Goal: Task Accomplishment & Management: Use online tool/utility

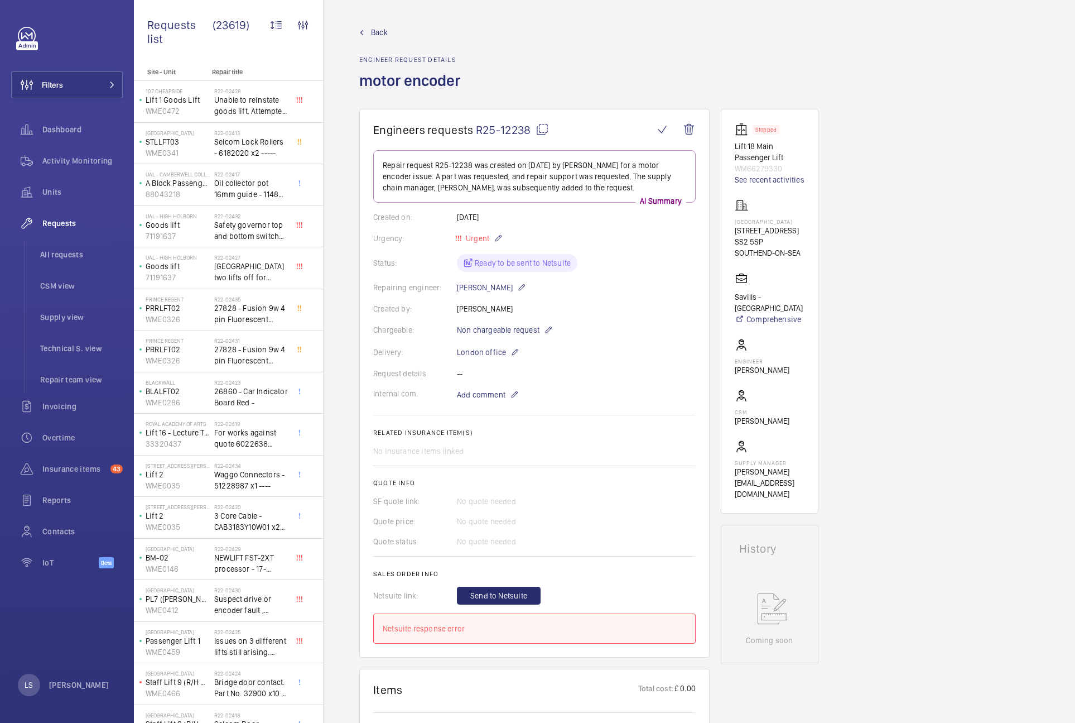
scroll to position [602, 0]
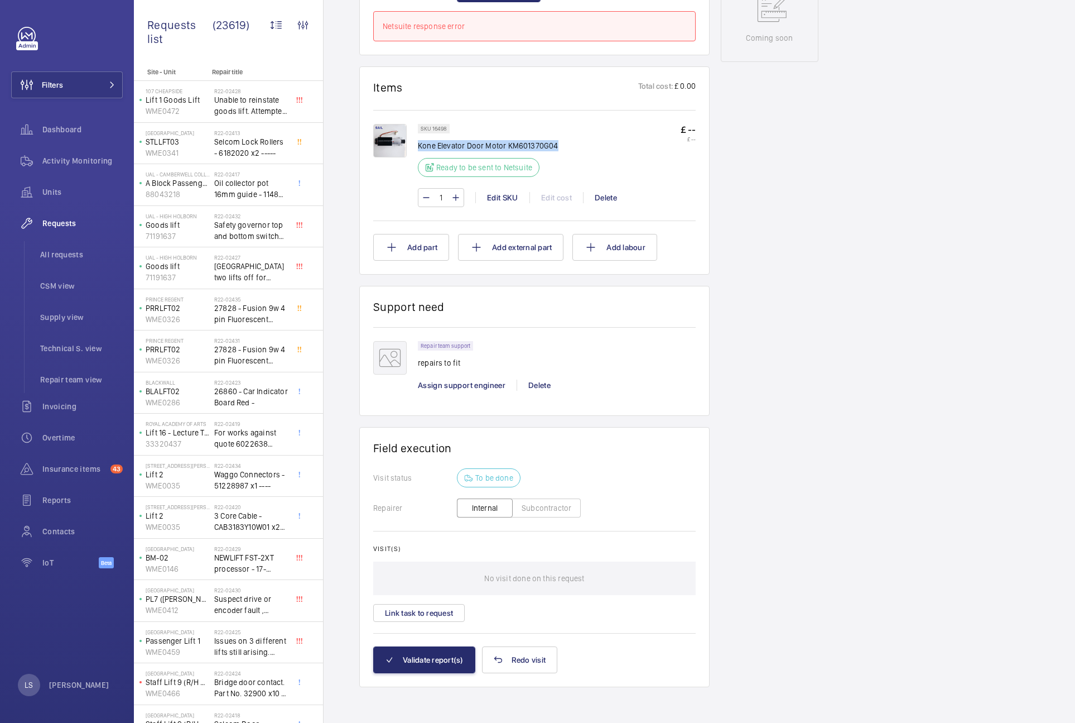
drag, startPoint x: 418, startPoint y: 146, endPoint x: 590, endPoint y: 147, distance: 171.8
click at [590, 147] on div "SKU 16498 Kone Elevator Door Motor KM601370G04 Ready to be sent to Netsuite £ -…" at bounding box center [557, 154] width 278 height 60
copy p "Kone Elevator Door Motor KM601370G04"
click at [558, 145] on div "SKU 16498 Kone Elevator Door Motor KM601370G04 Ready to be sent to Netsuite £ -…" at bounding box center [557, 154] width 278 height 60
click at [570, 146] on div "SKU 16498 Kone Elevator Door Motor KM601370G04 Ready to be sent to Netsuite £ -…" at bounding box center [557, 154] width 278 height 60
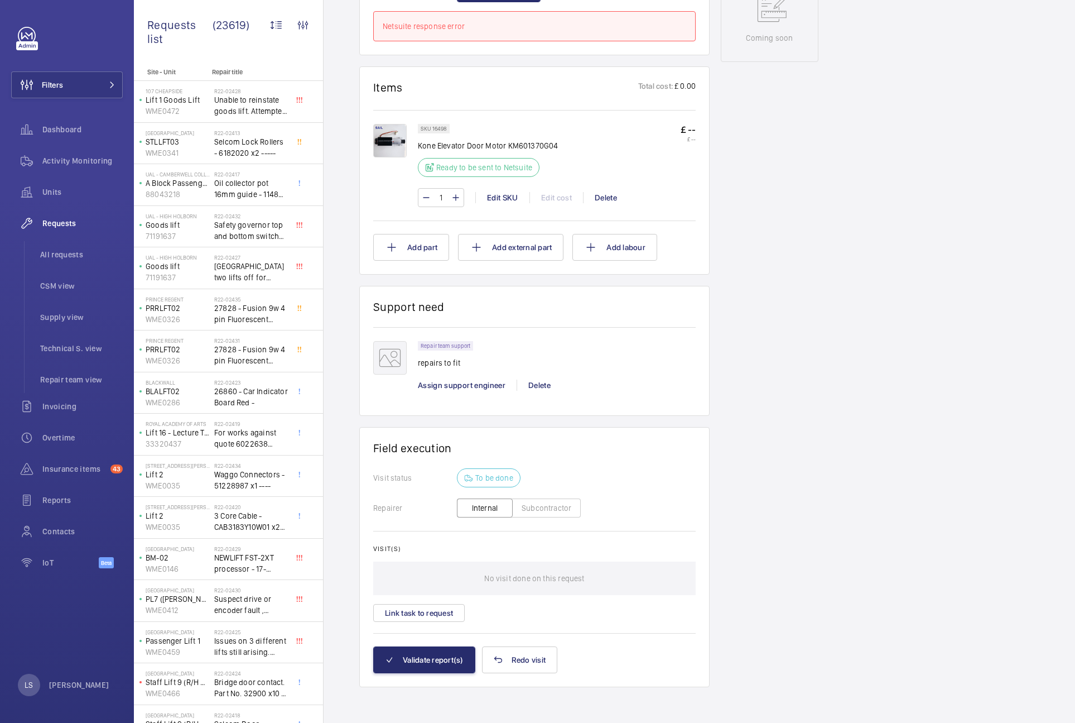
click at [416, 150] on div at bounding box center [395, 165] width 45 height 83
drag, startPoint x: 420, startPoint y: 146, endPoint x: 581, endPoint y: 146, distance: 161.8
click at [581, 146] on div "SKU 16498 Kone Elevator Door Motor KM601370G04 Ready to be sent to Netsuite £ -…" at bounding box center [557, 154] width 278 height 60
copy p "Kone Elevator Door Motor KM601370G04"
click at [612, 145] on div "SKU 16498 Kone Elevator Door Motor KM601370G04 Ready to be sent to Netsuite £ -…" at bounding box center [557, 154] width 278 height 60
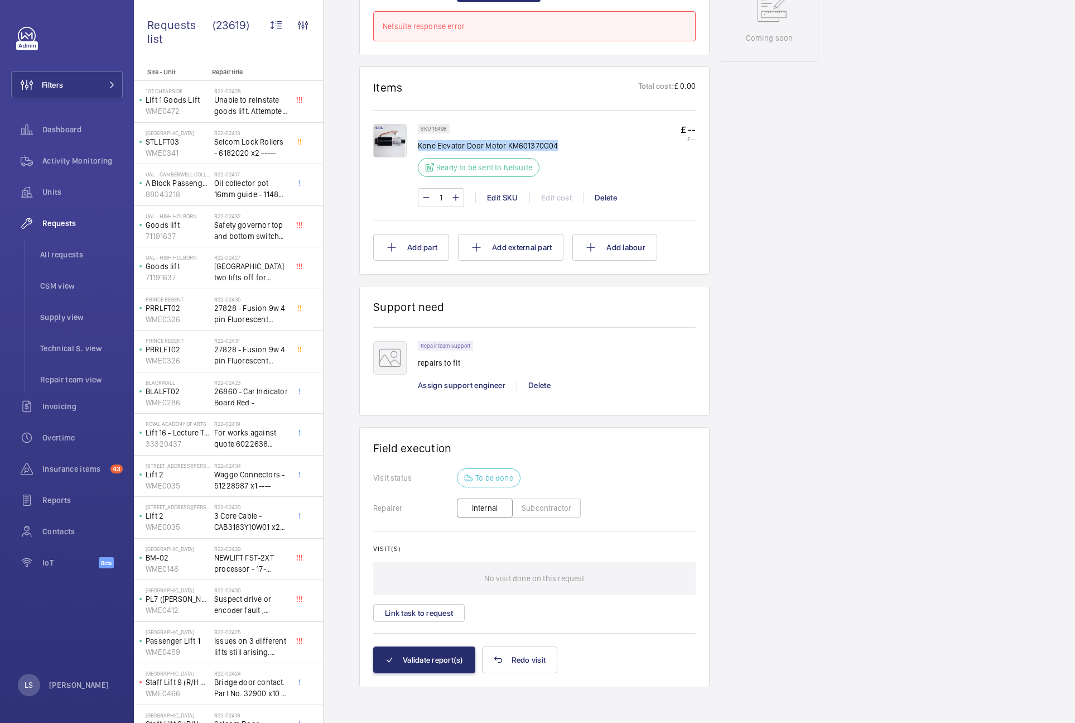
drag, startPoint x: 418, startPoint y: 145, endPoint x: 593, endPoint y: 150, distance: 174.1
click at [593, 150] on div "SKU 16498 Kone Elevator Door Motor KM601370G04 Ready to be sent to Netsuite £ -…" at bounding box center [557, 154] width 278 height 60
copy p "Kone Elevator Door Motor KM601370G04"
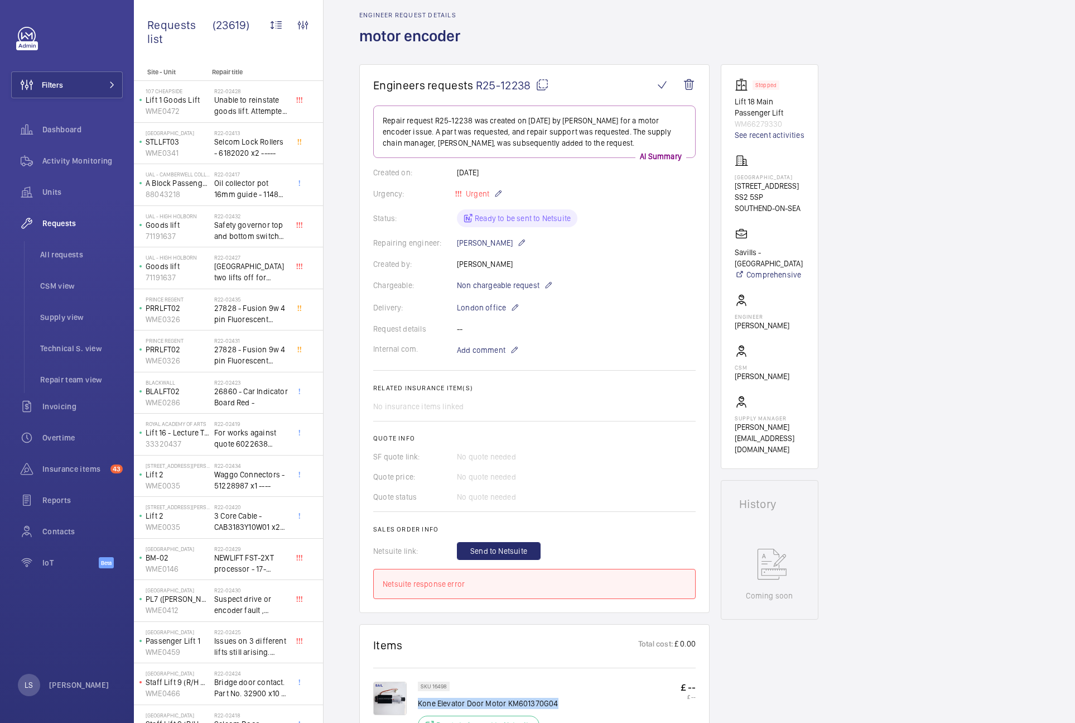
scroll to position [44, 0]
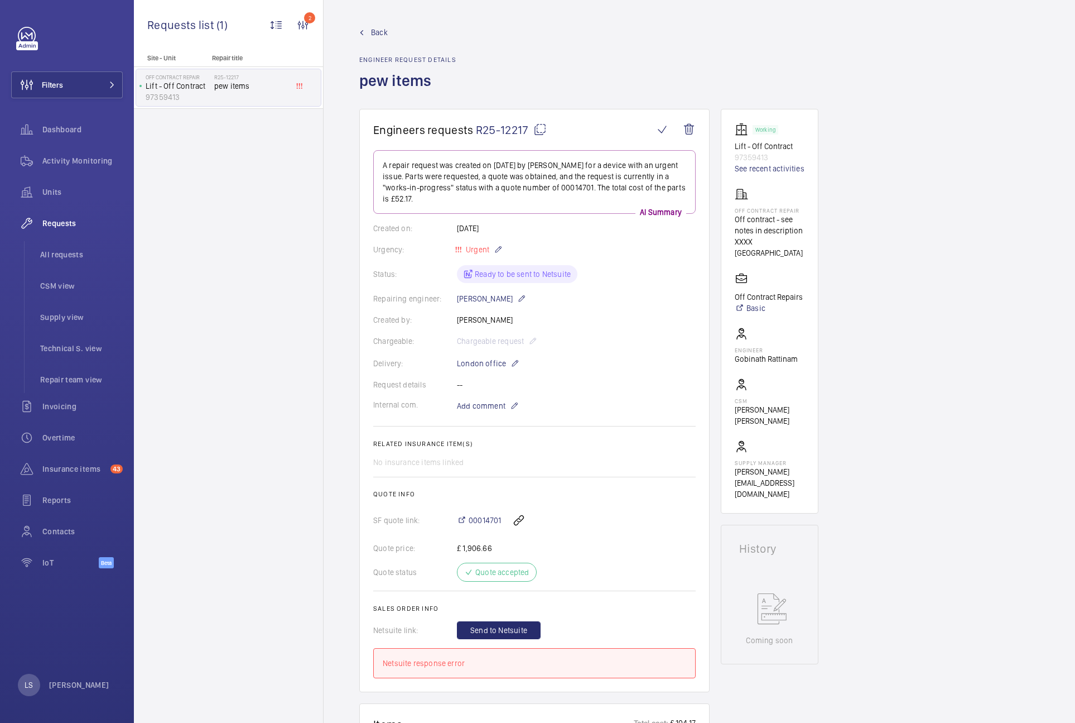
scroll to position [558, 0]
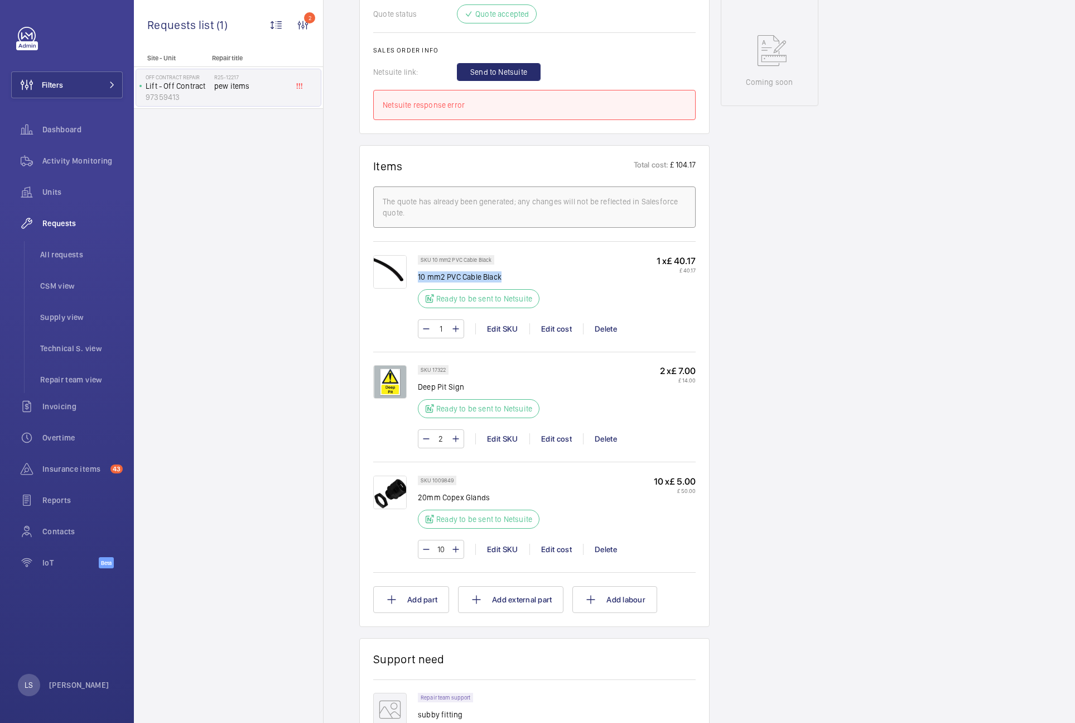
drag, startPoint x: 515, startPoint y: 275, endPoint x: 418, endPoint y: 273, distance: 96.5
click at [418, 273] on p "10 mm2 PVC Cable Black" at bounding box center [482, 276] width 128 height 11
copy p "10 mm2 PVC Cable Black"
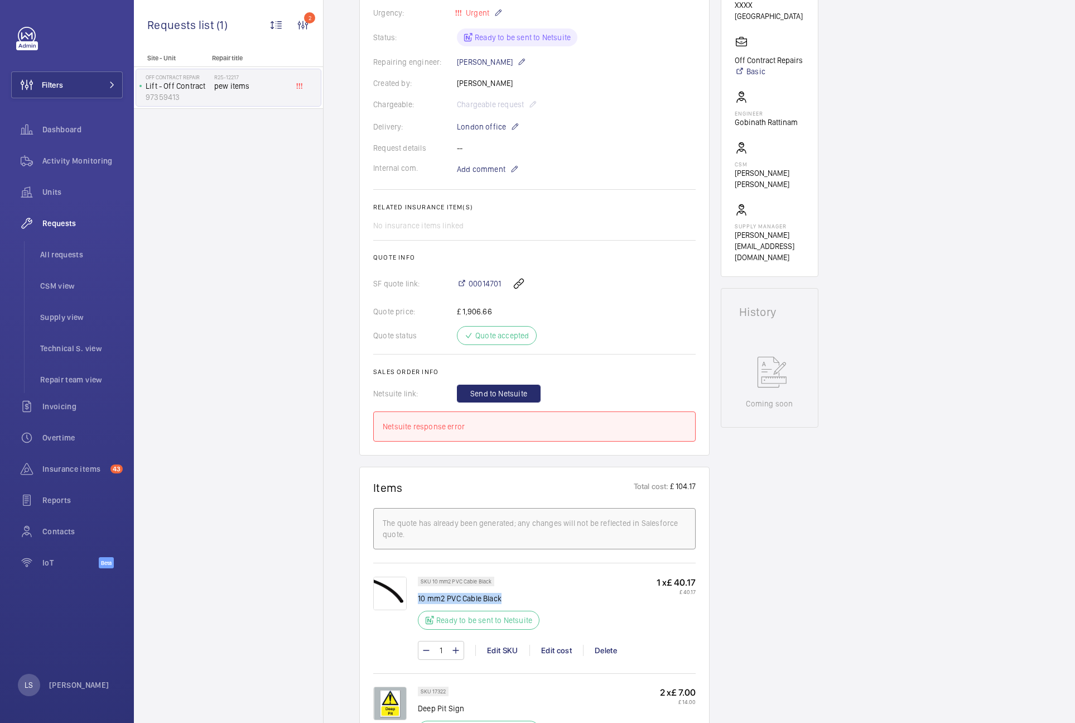
scroll to position [223, 0]
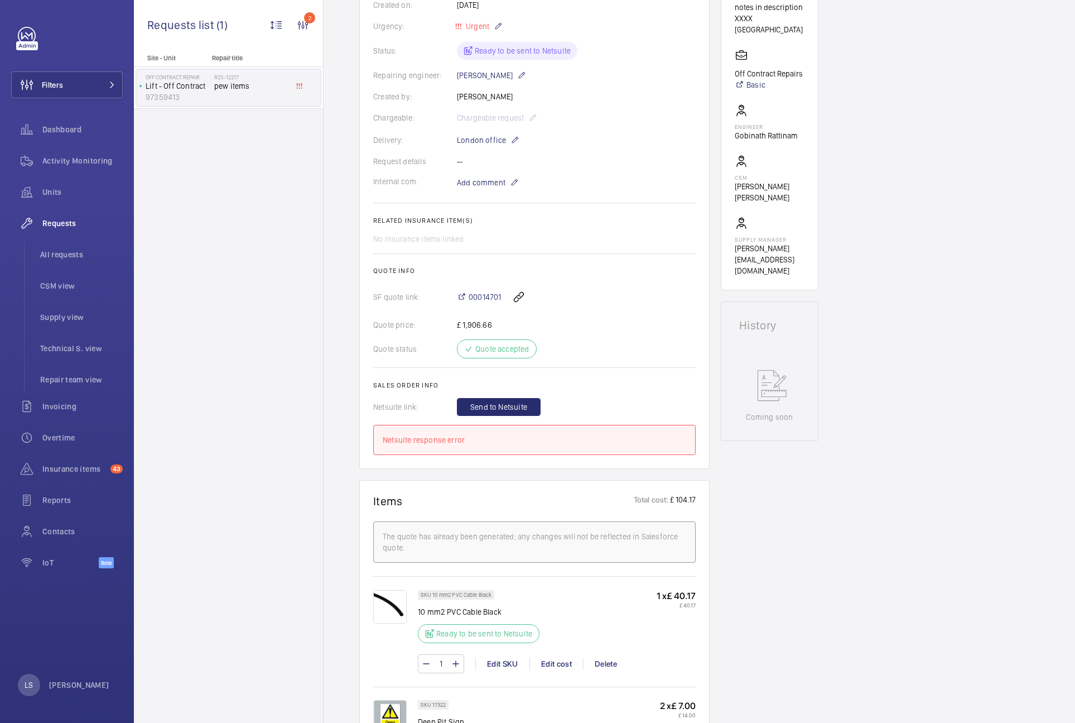
click at [918, 441] on div "Engineers requests R25-12217 A repair request was created on [DATE] by [PERSON_…" at bounding box center [700, 648] width 752 height 1524
click at [528, 412] on button "Send to Netsuite" at bounding box center [499, 407] width 84 height 18
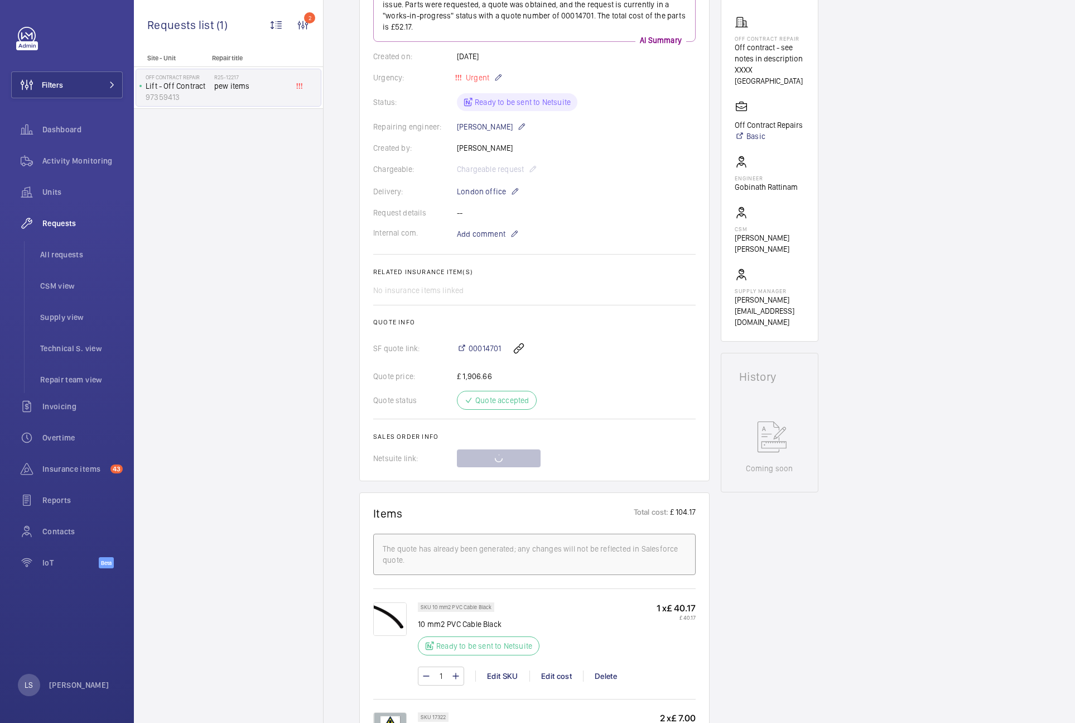
scroll to position [0, 0]
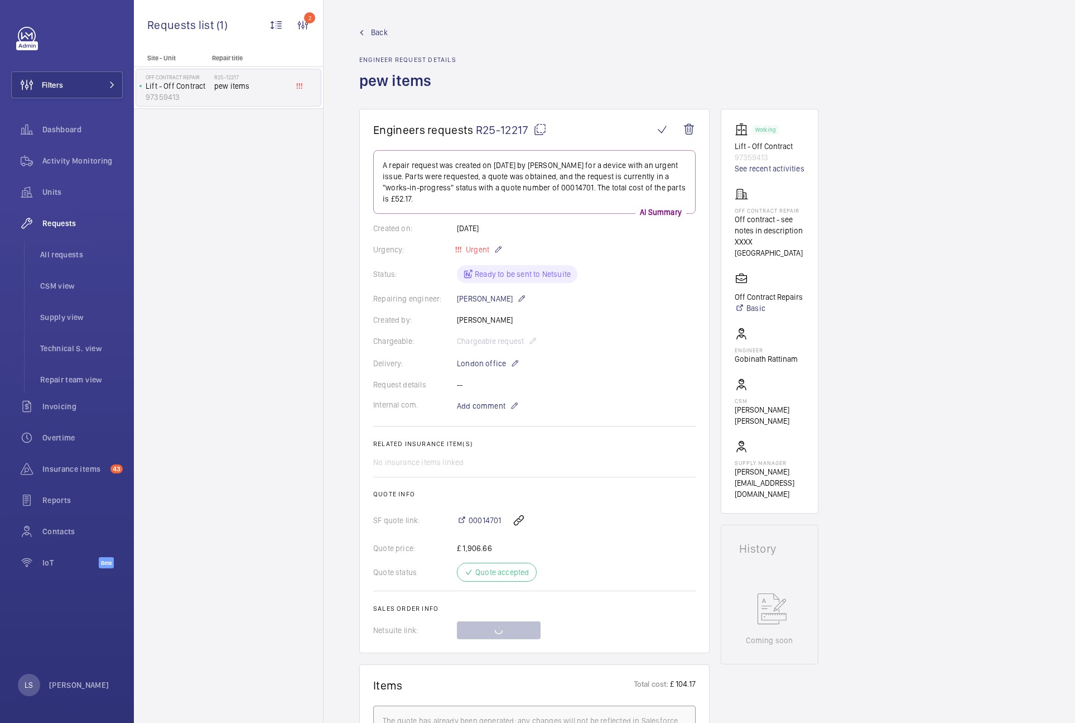
click at [538, 131] on mat-icon at bounding box center [539, 129] width 13 height 13
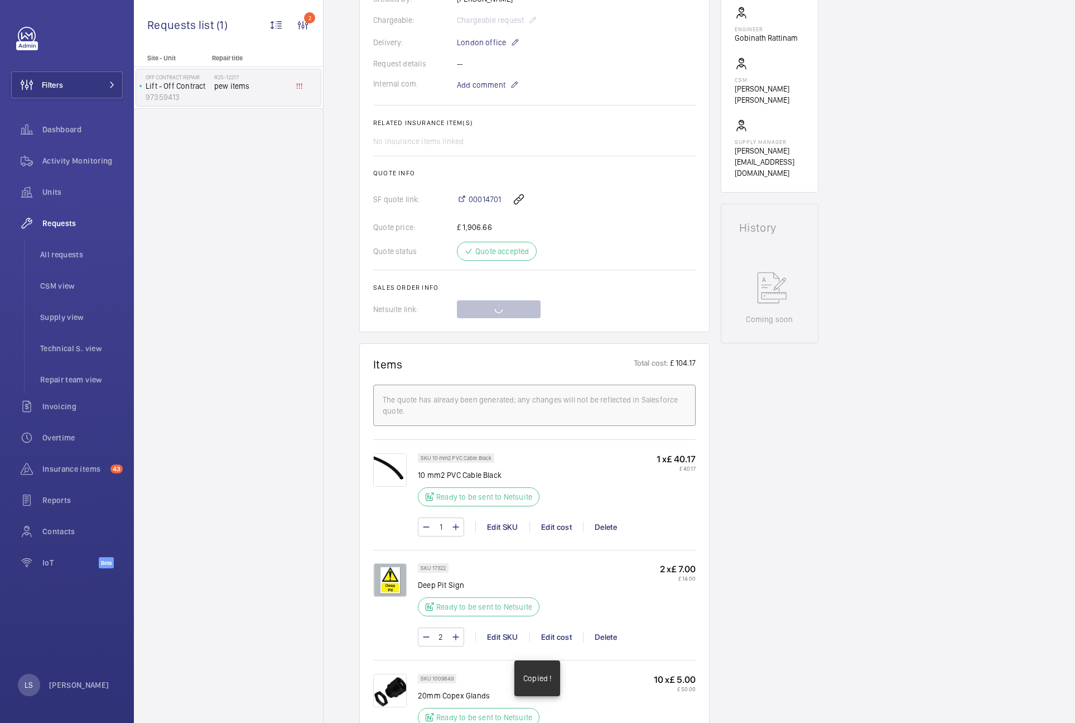
scroll to position [335, 0]
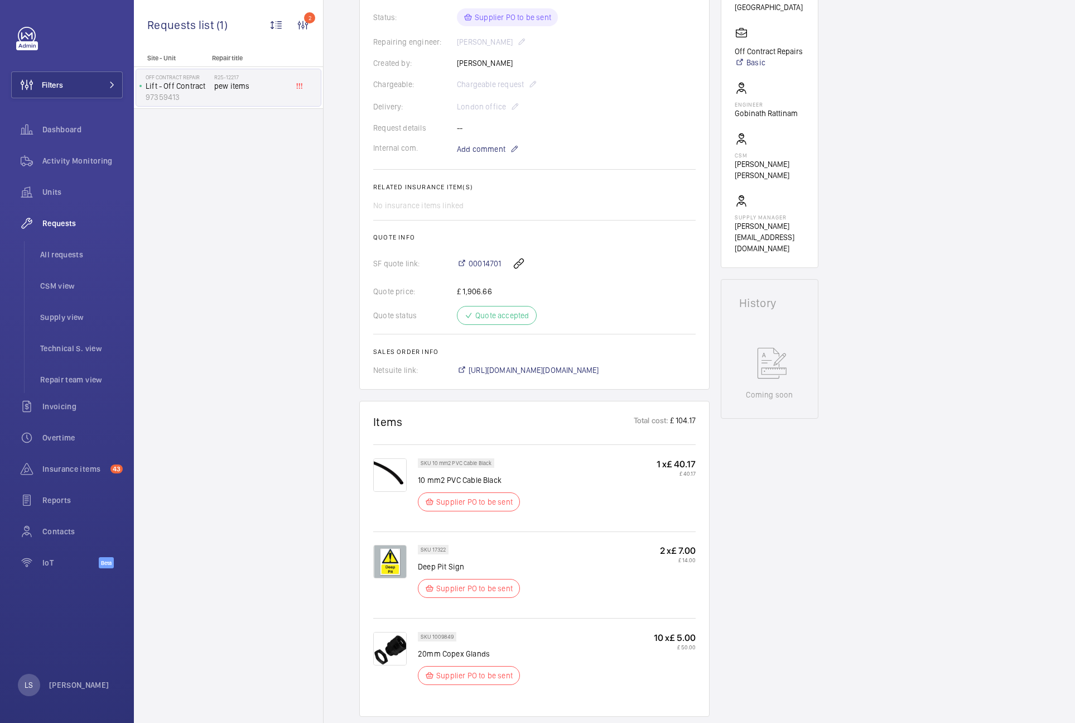
scroll to position [245, 0]
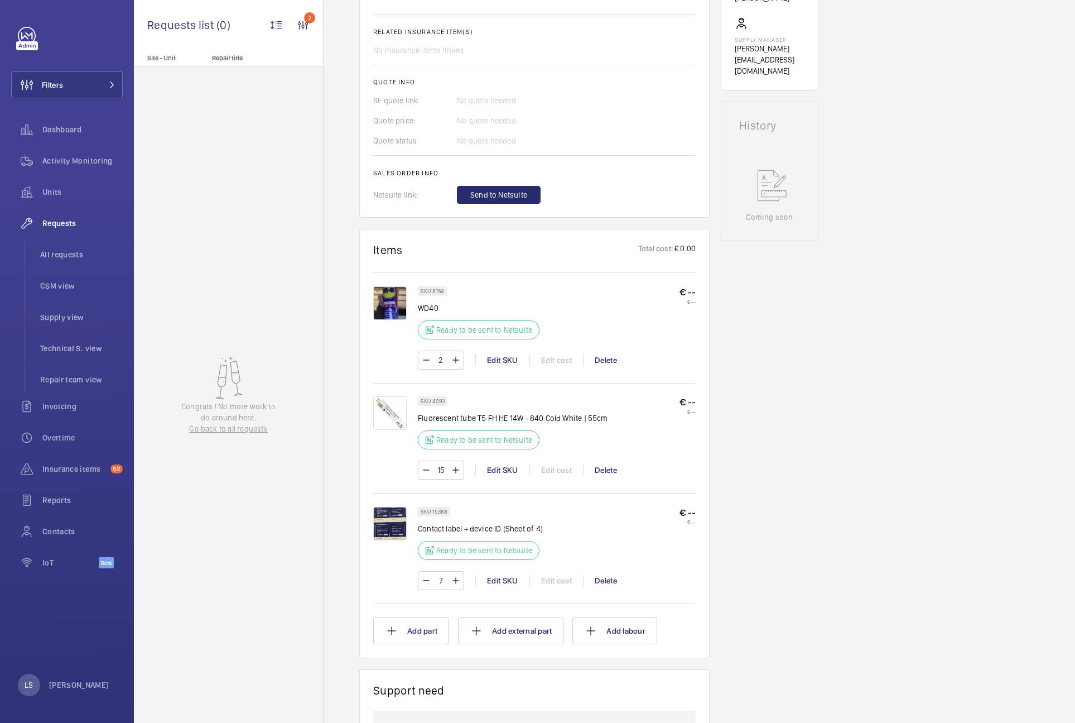
scroll to position [446, 0]
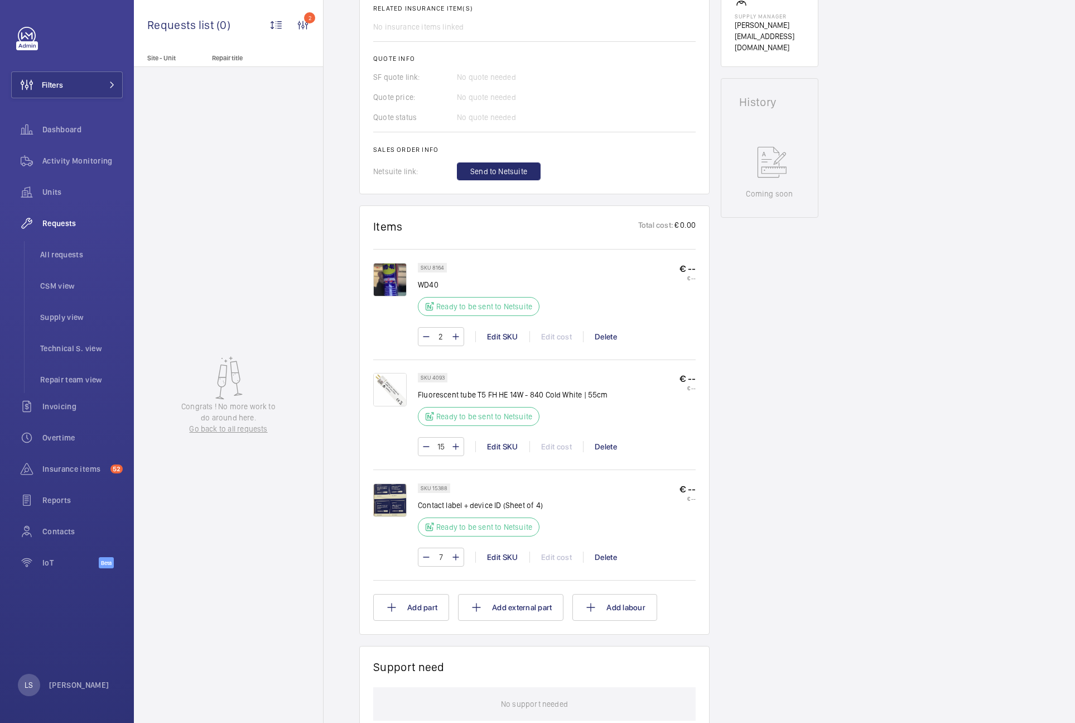
click at [434, 286] on p "WD40" at bounding box center [482, 284] width 128 height 11
copy p "WD40"
click at [832, 346] on div "Engineers requests R25-12237 A repair request was created on 2025-09-15 for a c…" at bounding box center [700, 373] width 752 height 1422
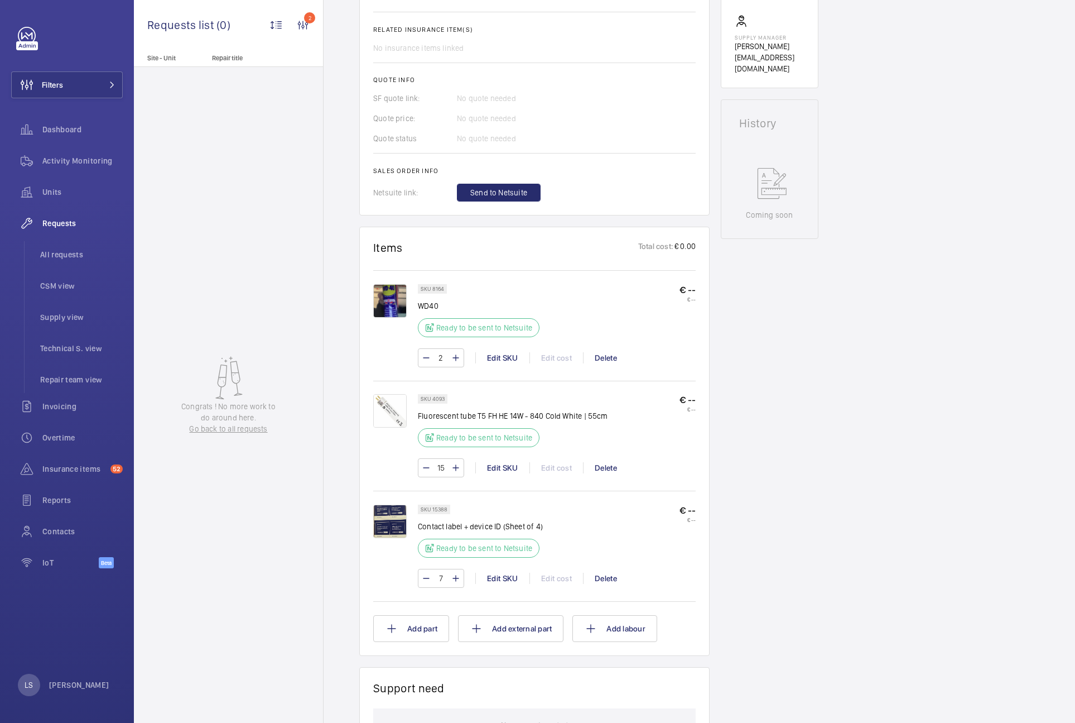
scroll to position [446, 0]
